Goal: Use online tool/utility

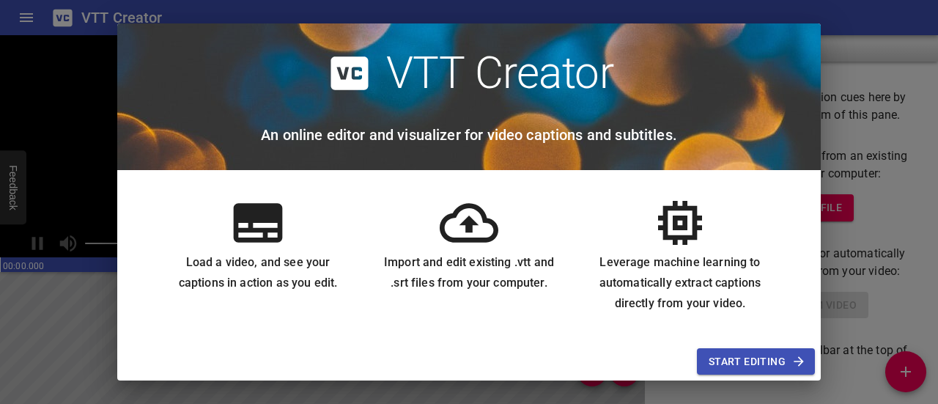
click at [744, 352] on span "Start Editing" at bounding box center [755, 361] width 95 height 18
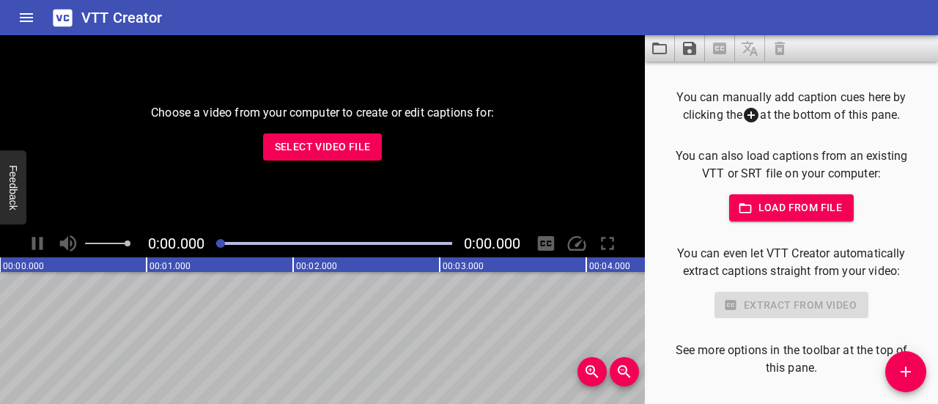
click at [322, 140] on span "Select Video File" at bounding box center [323, 147] width 96 height 18
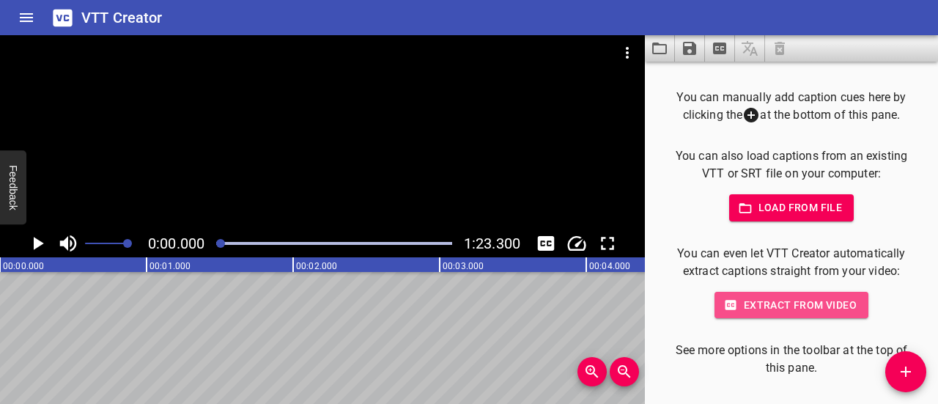
click at [800, 302] on span "Extract from video" at bounding box center [791, 305] width 130 height 18
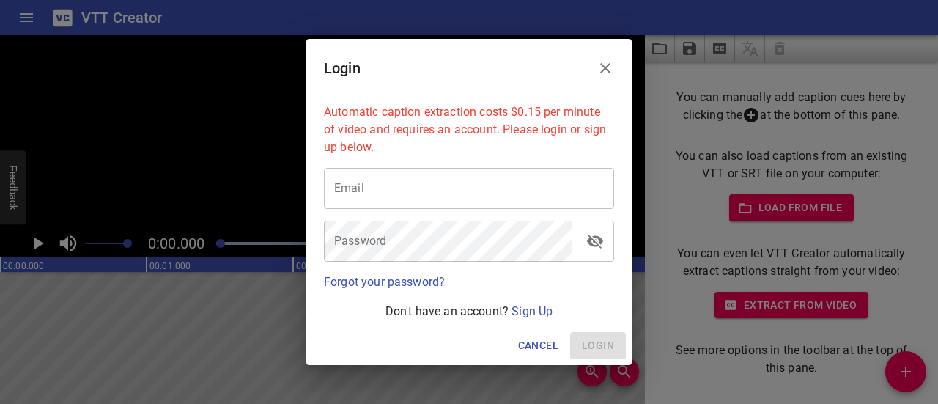
click at [608, 64] on icon "Close" at bounding box center [605, 68] width 10 height 10
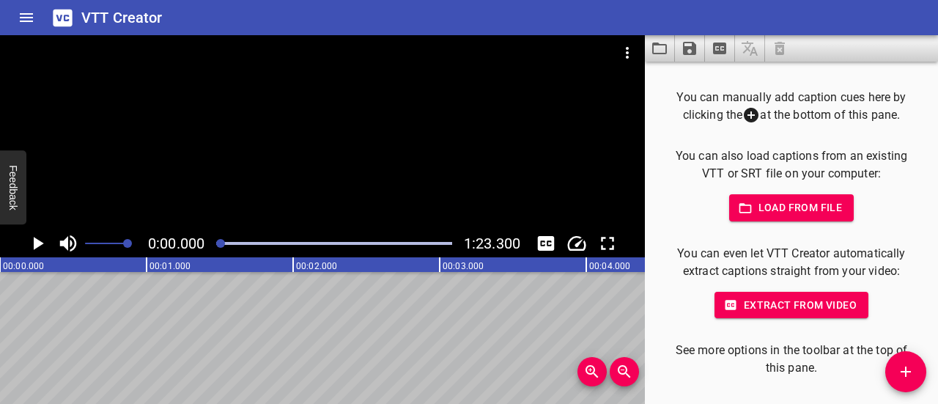
click at [816, 303] on span "Extract from video" at bounding box center [791, 305] width 130 height 18
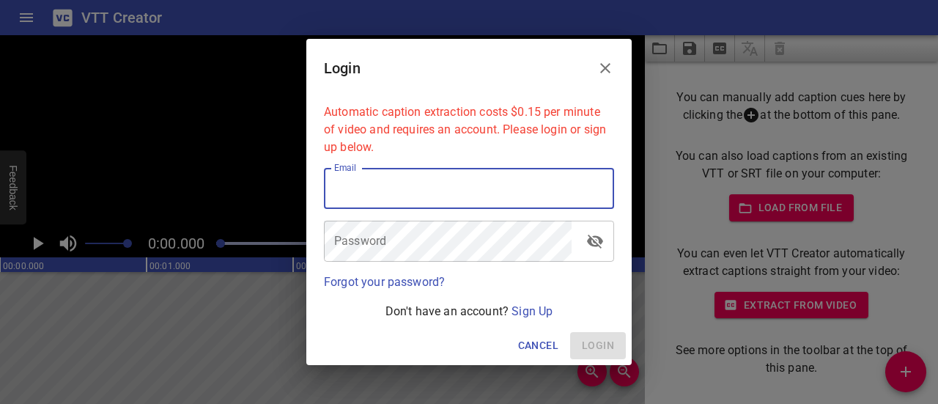
click at [469, 190] on input "email" at bounding box center [469, 188] width 290 height 41
click at [547, 308] on link "Sign Up" at bounding box center [531, 311] width 41 height 14
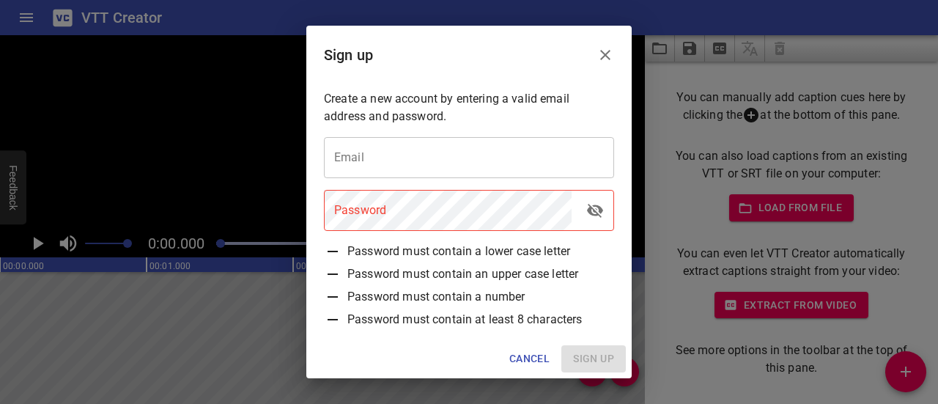
click at [430, 146] on input "email" at bounding box center [469, 157] width 290 height 41
click at [422, 171] on input "email" at bounding box center [469, 157] width 290 height 41
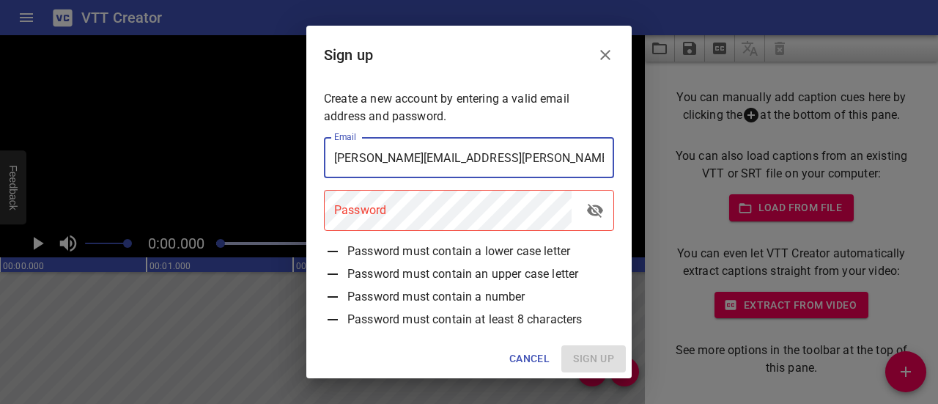
type input "[PERSON_NAME][EMAIL_ADDRESS][PERSON_NAME][DOMAIN_NAME]"
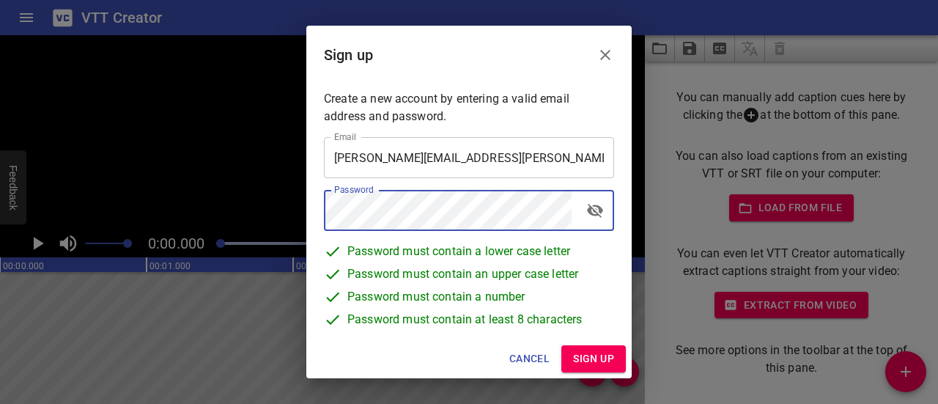
click at [596, 360] on span "Sign up" at bounding box center [593, 358] width 41 height 18
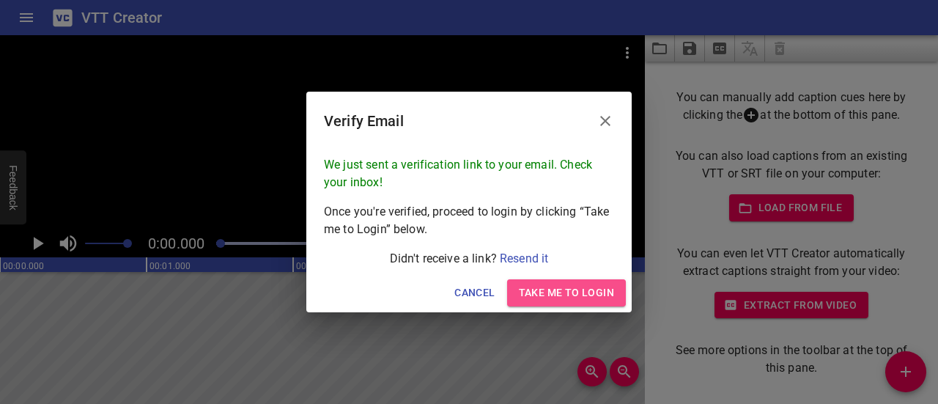
click at [563, 285] on span "Take me to Login" at bounding box center [566, 293] width 95 height 18
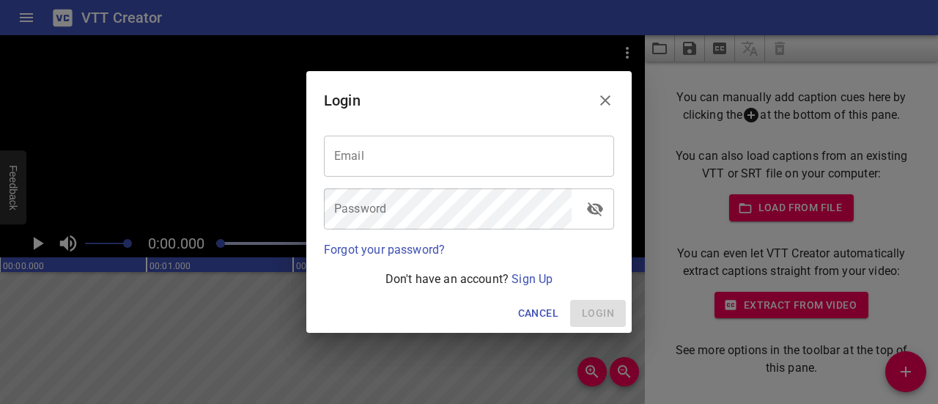
click at [447, 168] on input "email" at bounding box center [469, 156] width 290 height 41
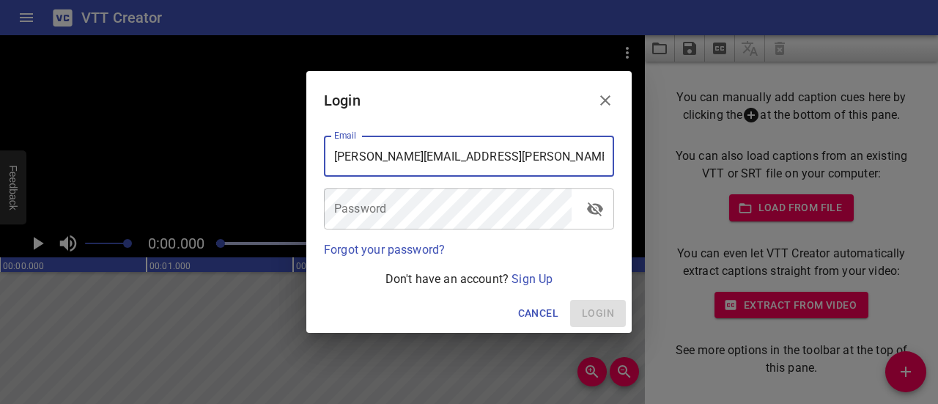
type input "[PERSON_NAME][EMAIL_ADDRESS][PERSON_NAME][DOMAIN_NAME]"
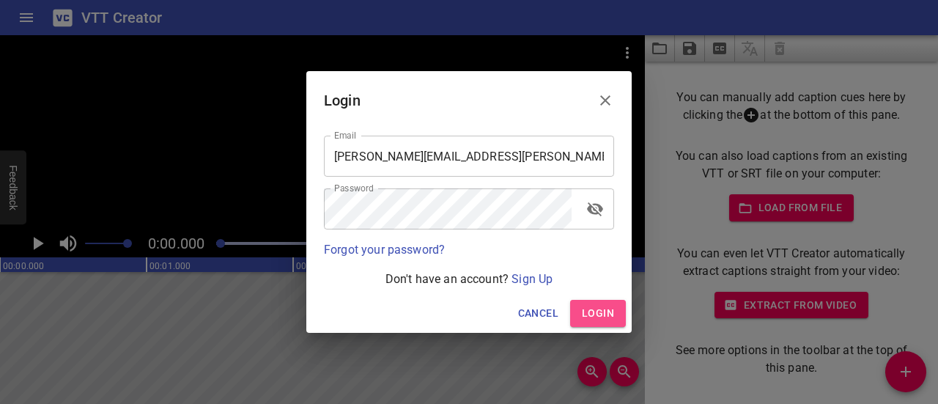
click at [600, 317] on span "Login" at bounding box center [598, 313] width 32 height 18
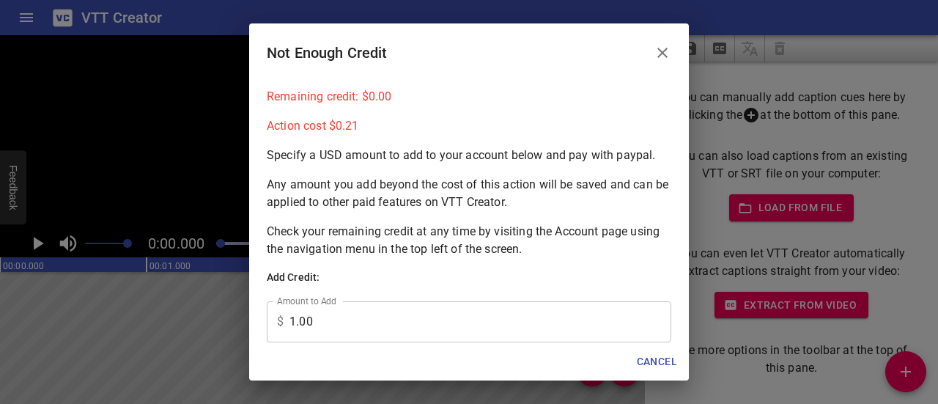
scroll to position [148, 0]
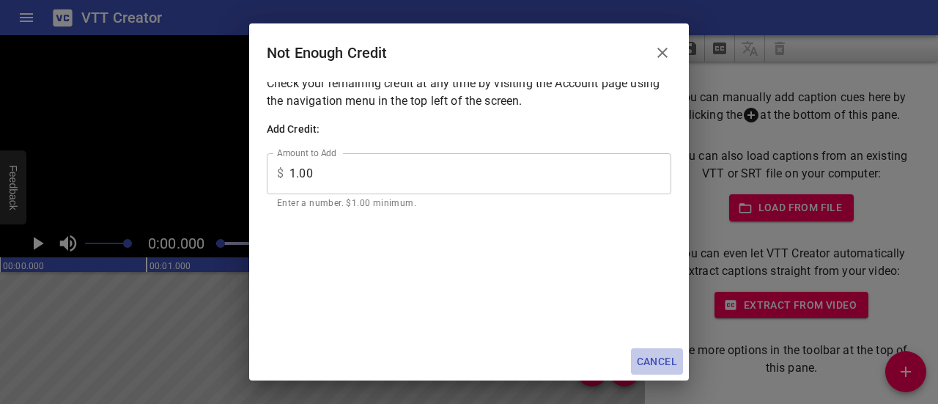
click at [670, 358] on span "Cancel" at bounding box center [657, 361] width 40 height 18
